Goal: Information Seeking & Learning: Compare options

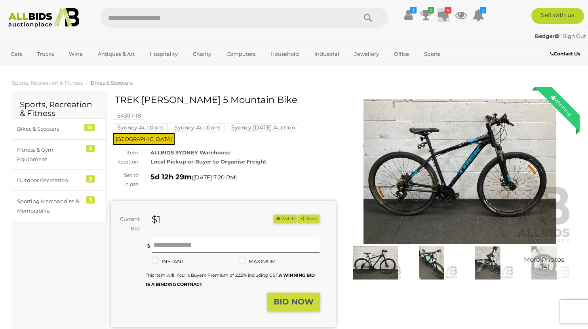
click at [444, 16] on icon at bounding box center [443, 15] width 11 height 14
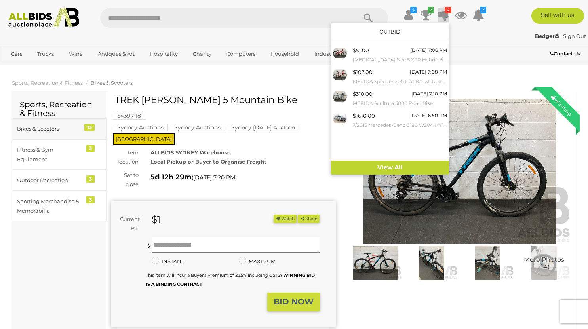
click at [57, 132] on div "Bikes & Scooters" at bounding box center [49, 128] width 65 height 9
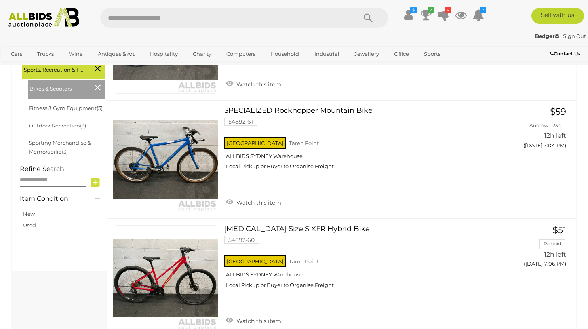
scroll to position [234, 0]
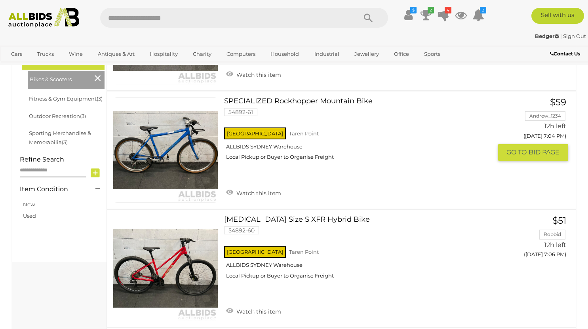
click at [143, 161] on link at bounding box center [165, 149] width 105 height 105
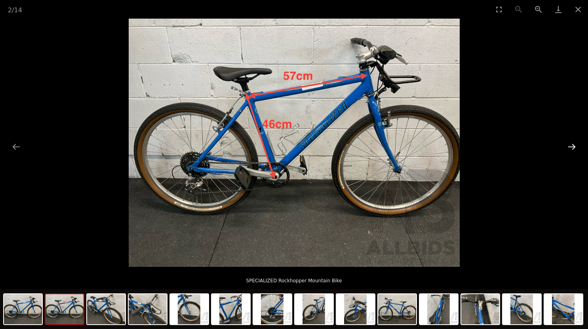
click at [576, 150] on button "Next slide" at bounding box center [571, 146] width 17 height 15
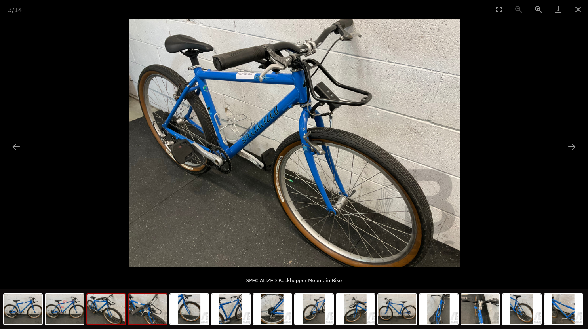
click at [158, 319] on img at bounding box center [148, 309] width 38 height 30
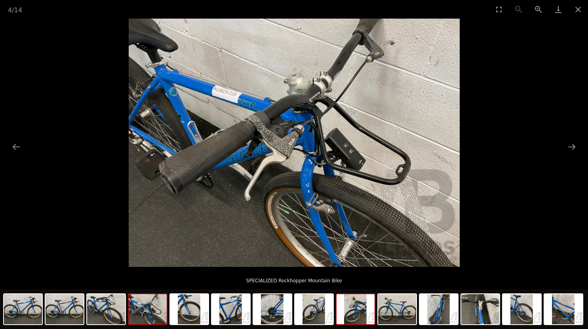
click at [359, 319] on img at bounding box center [356, 309] width 38 height 30
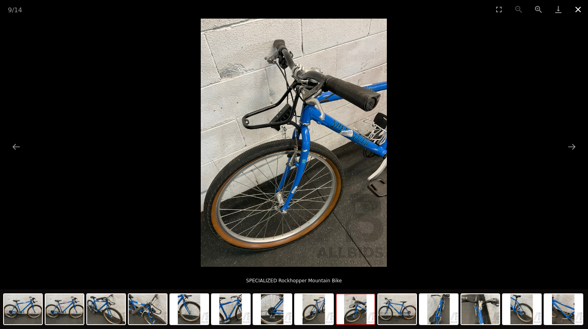
click at [580, 6] on button "Close gallery" at bounding box center [578, 9] width 20 height 19
